Goal: Task Accomplishment & Management: Manage account settings

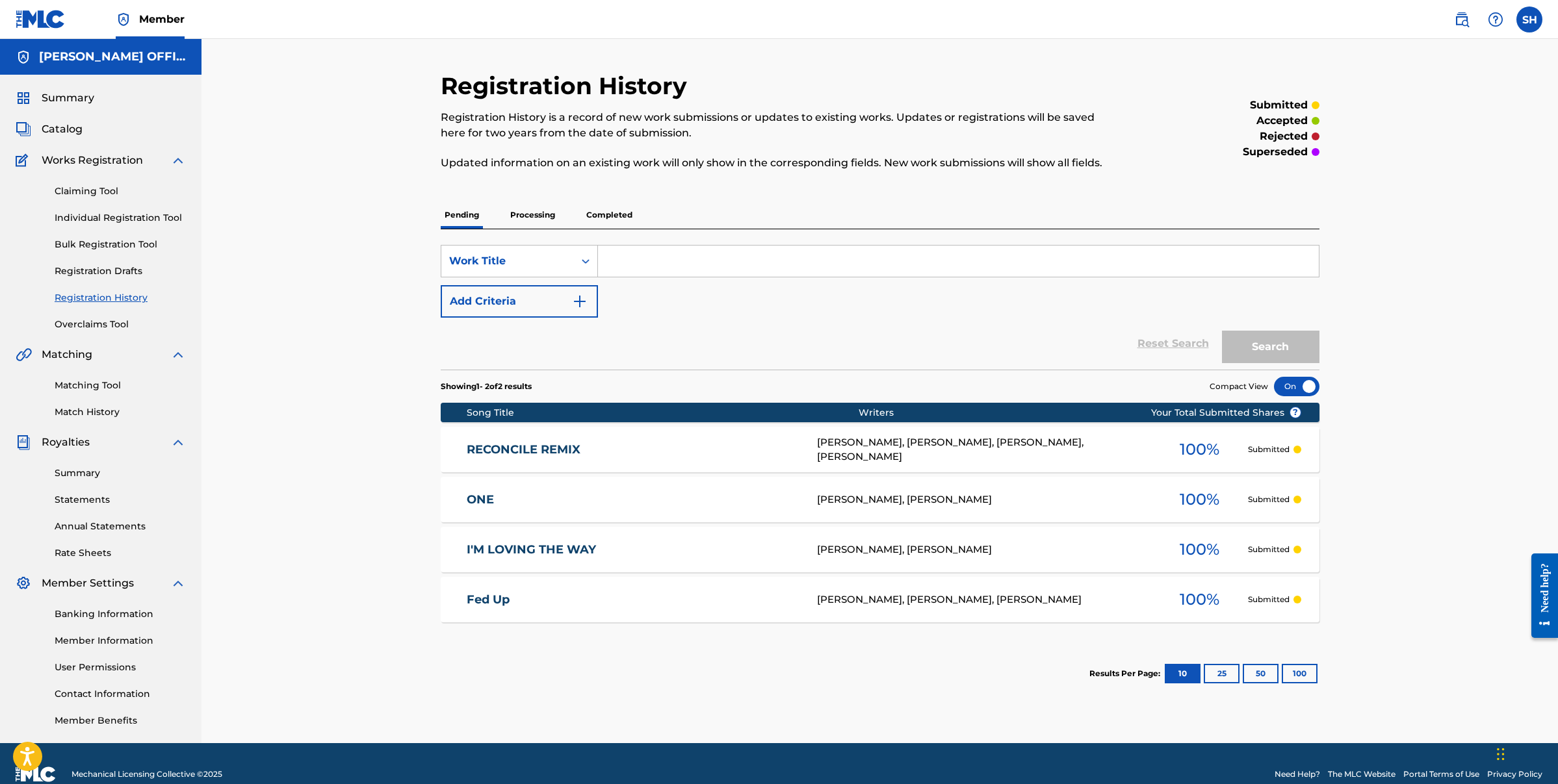
click at [98, 299] on link "Registration History" at bounding box center [120, 298] width 132 height 14
click at [100, 276] on link "Registration Drafts" at bounding box center [120, 271] width 132 height 14
